Goal: Transaction & Acquisition: Purchase product/service

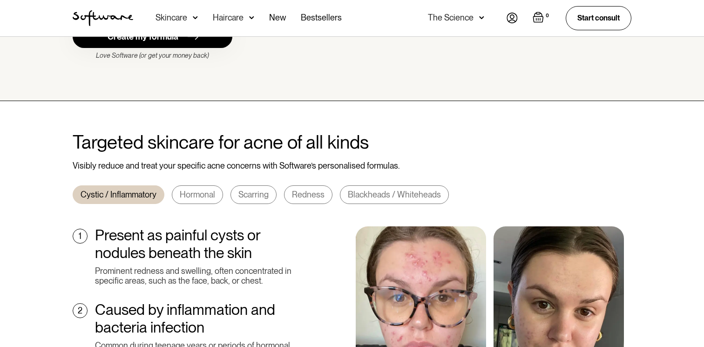
scroll to position [264, 0]
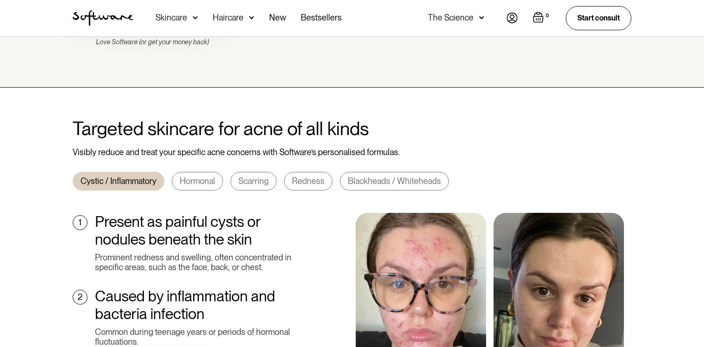
click at [202, 176] on div "Hormonal" at bounding box center [197, 181] width 35 height 10
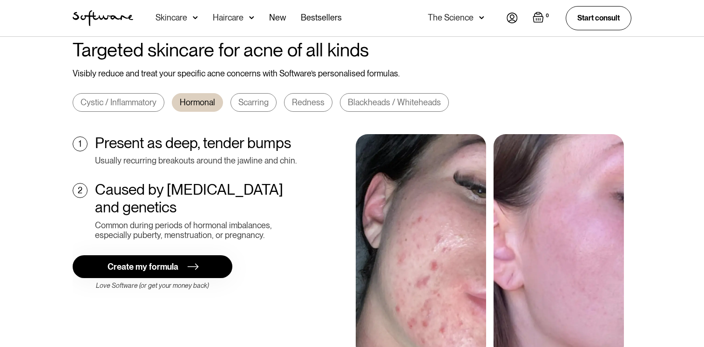
scroll to position [350, 0]
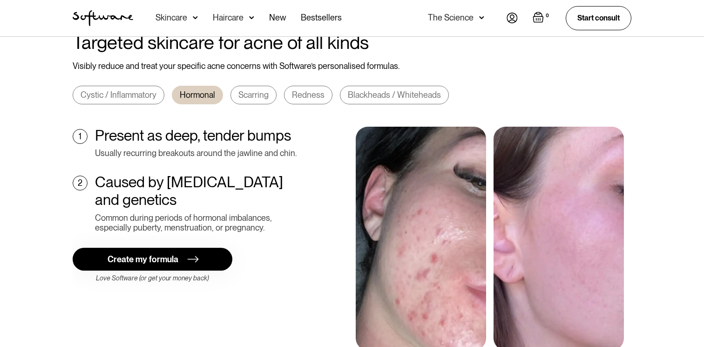
click at [245, 90] on div "Scarring" at bounding box center [253, 95] width 30 height 10
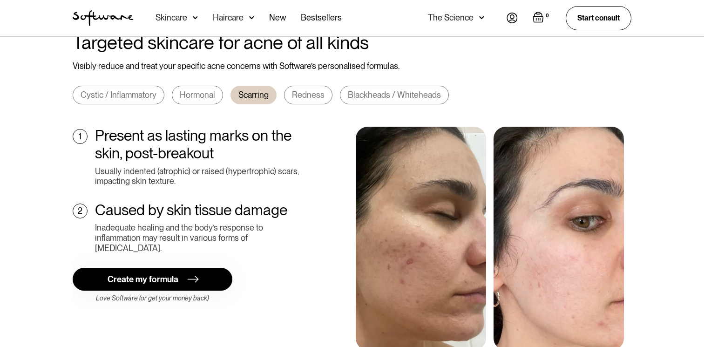
click at [320, 90] on div "Redness" at bounding box center [308, 95] width 33 height 10
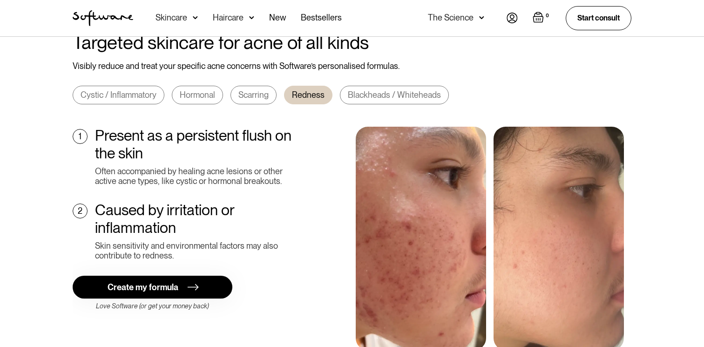
click at [363, 90] on div "Blackheads / Whiteheads" at bounding box center [394, 95] width 93 height 10
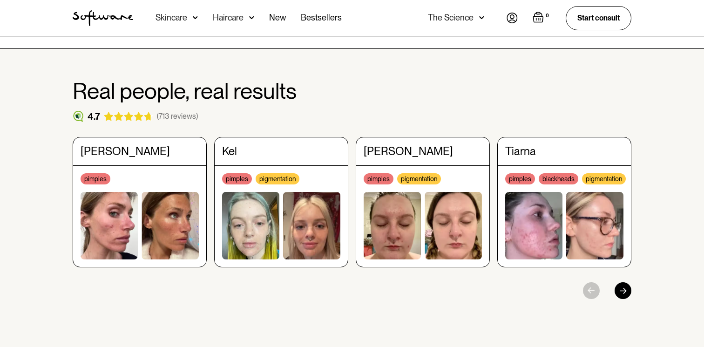
scroll to position [1338, 0]
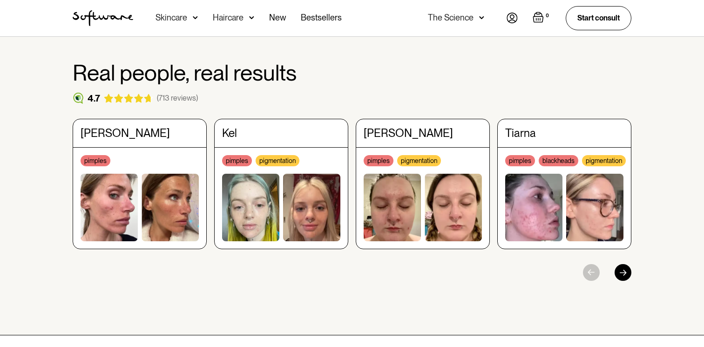
click at [187, 17] on div "Haircare" at bounding box center [172, 17] width 32 height 9
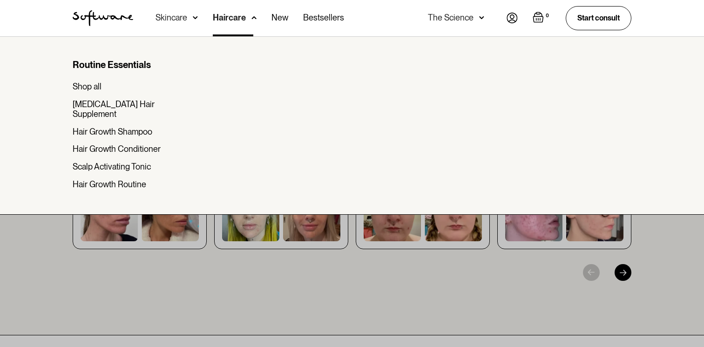
click at [173, 19] on div "Skincare" at bounding box center [172, 17] width 32 height 9
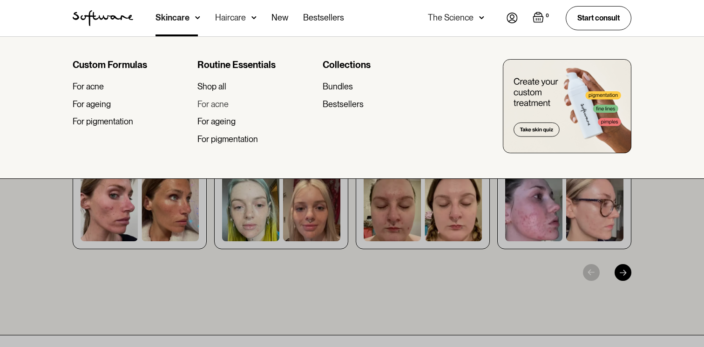
click at [215, 107] on div "For acne" at bounding box center [212, 104] width 31 height 10
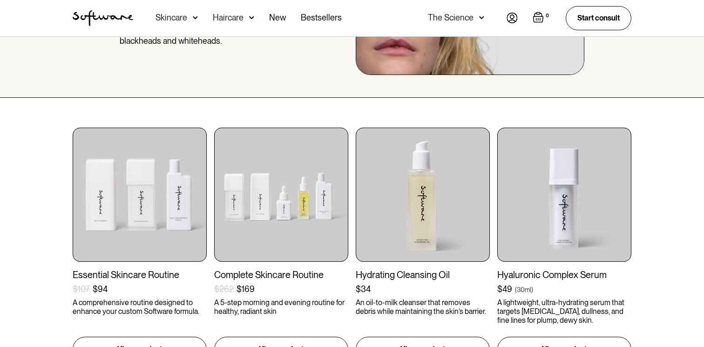
scroll to position [103, 0]
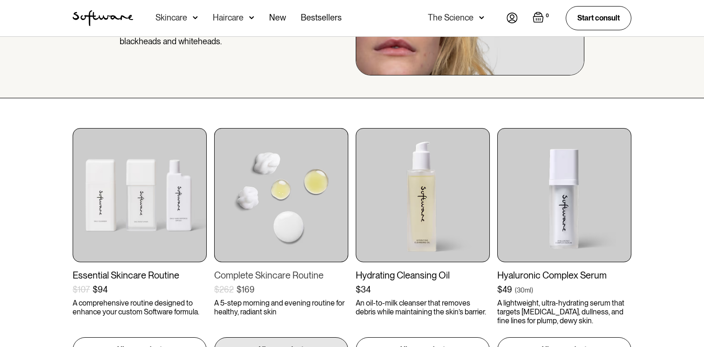
click at [263, 161] on img at bounding box center [281, 195] width 134 height 134
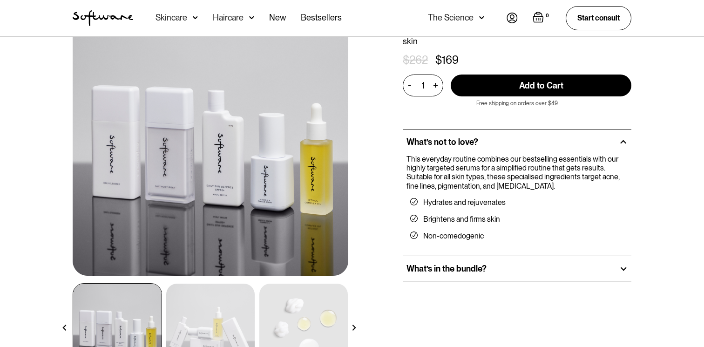
scroll to position [72, 0]
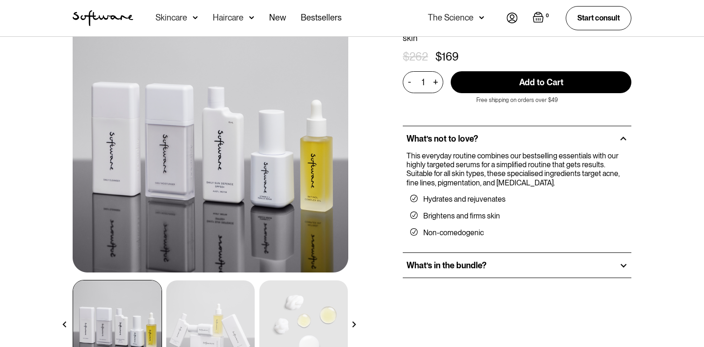
click at [458, 260] on h2 "What’s in the bundle?" at bounding box center [447, 265] width 80 height 10
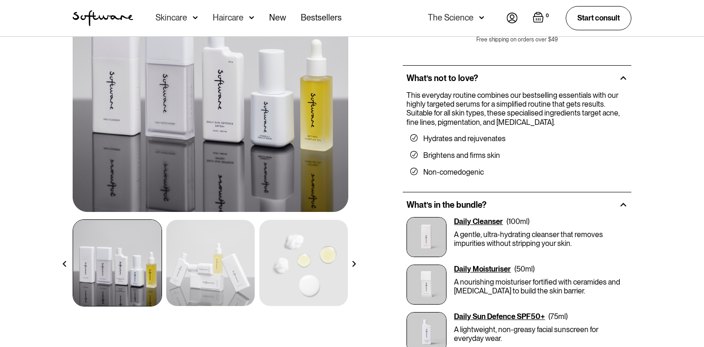
scroll to position [132, 0]
click at [501, 279] on p "A nourishing moisturiser fortified with ceramides and Vitamin E to build the sk…" at bounding box center [541, 287] width 174 height 18
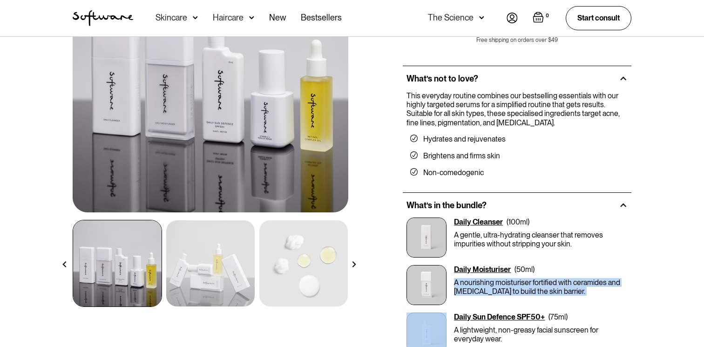
click at [501, 279] on p "A nourishing moisturiser fortified with ceramides and Vitamin E to build the sk…" at bounding box center [541, 287] width 174 height 18
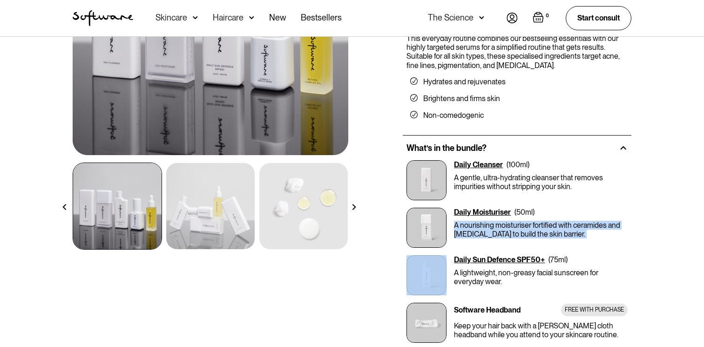
scroll to position [191, 0]
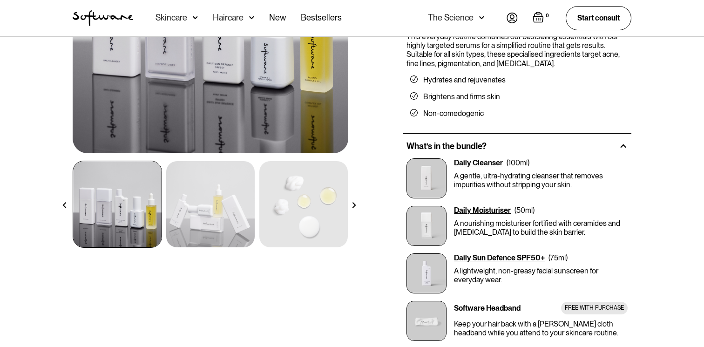
click at [490, 266] on p "A lightweight, non-greasy facial sunscreen for everyday wear." at bounding box center [541, 275] width 174 height 18
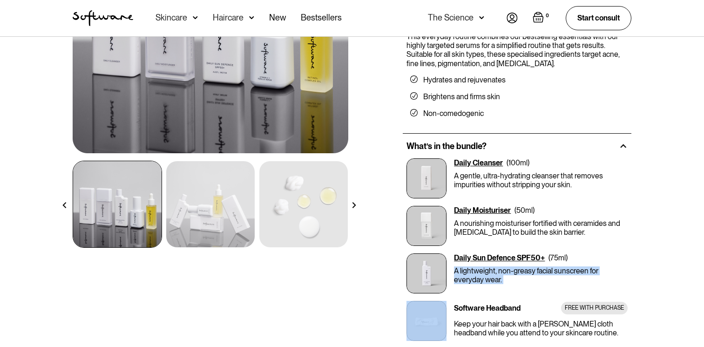
click at [490, 266] on p "A lightweight, non-greasy facial sunscreen for everyday wear." at bounding box center [541, 275] width 174 height 18
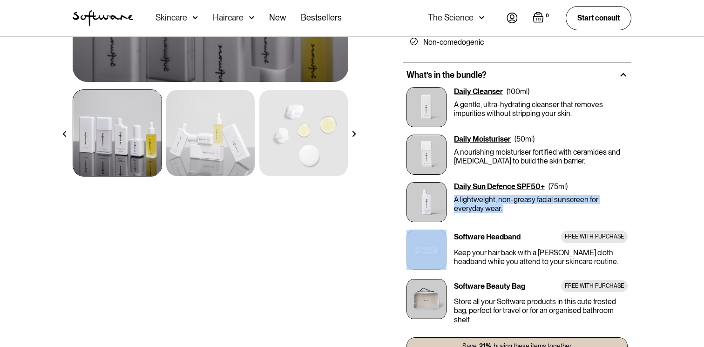
scroll to position [268, 0]
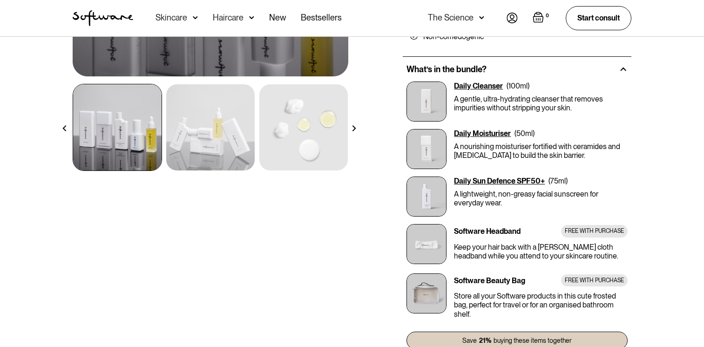
click at [481, 243] on p "Keep your hair back with a terry cloth headband while you attend to your skinca…" at bounding box center [541, 252] width 174 height 18
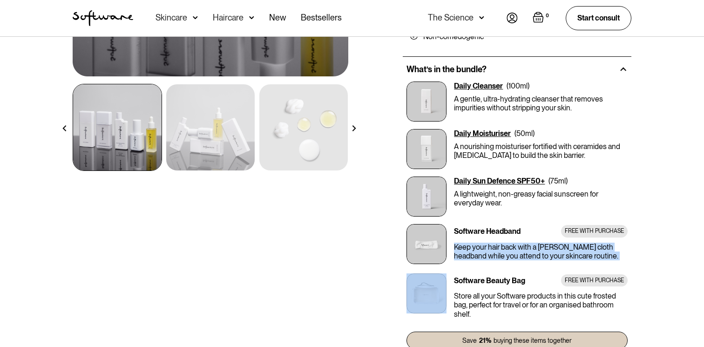
click at [481, 243] on p "Keep your hair back with a terry cloth headband while you attend to your skinca…" at bounding box center [541, 252] width 174 height 18
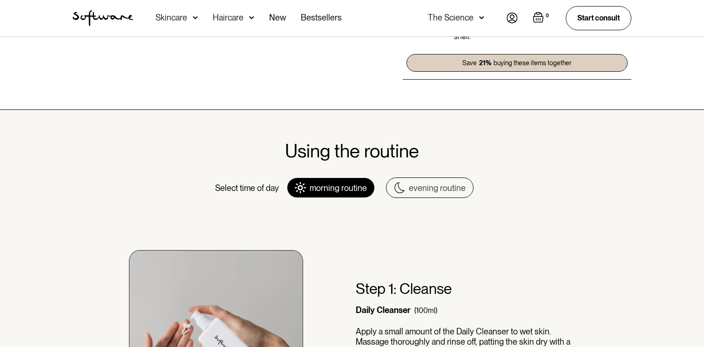
scroll to position [634, 0]
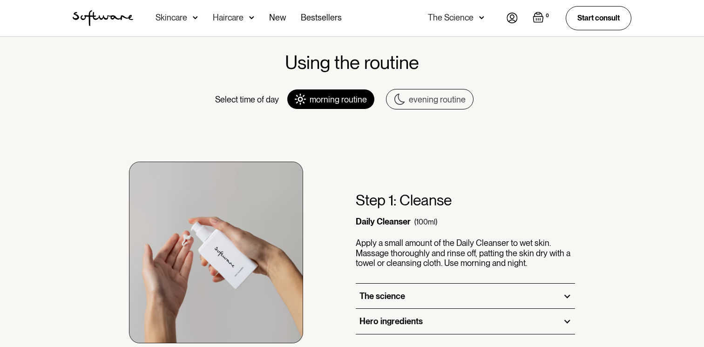
click at [414, 284] on div "The science" at bounding box center [465, 296] width 219 height 25
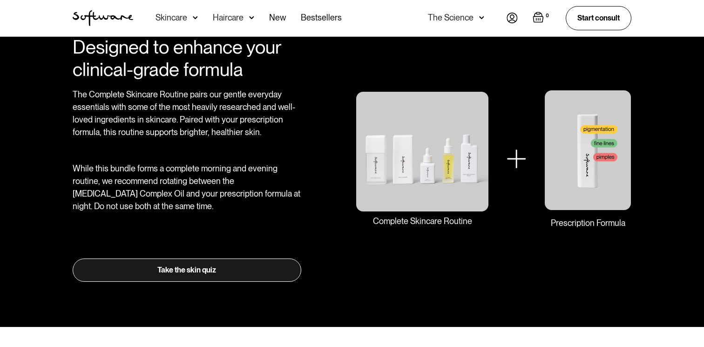
scroll to position [1719, 0]
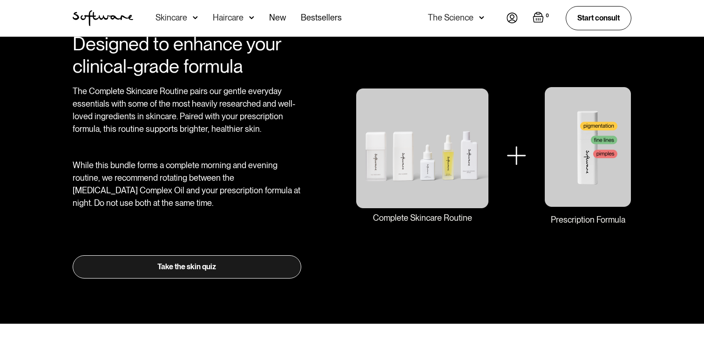
click at [545, 170] on img at bounding box center [587, 147] width 87 height 121
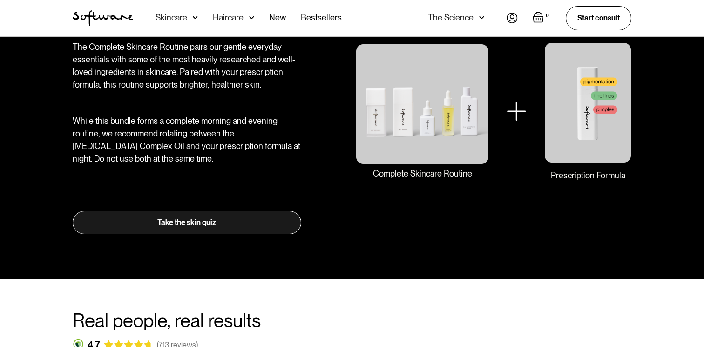
scroll to position [1759, 0]
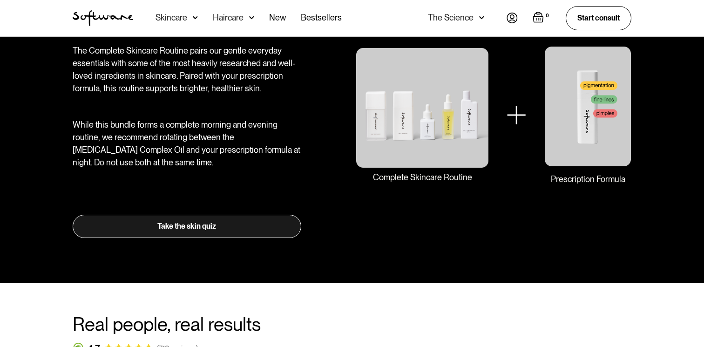
click at [266, 218] on link "Take the skin quiz" at bounding box center [187, 226] width 229 height 23
